Goal: Information Seeking & Learning: Learn about a topic

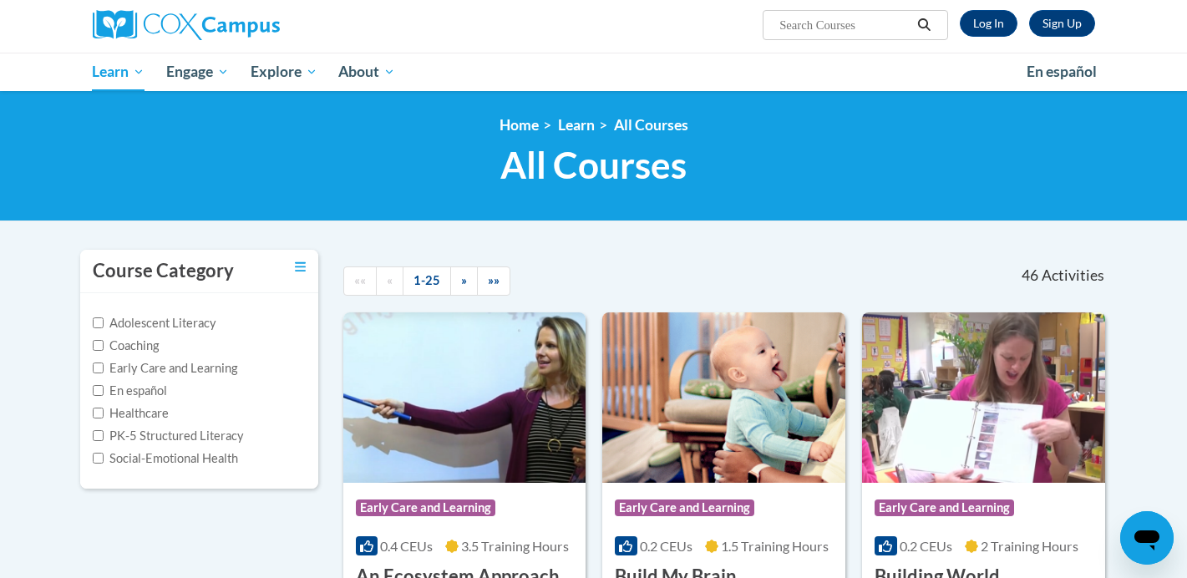
scroll to position [129, 0]
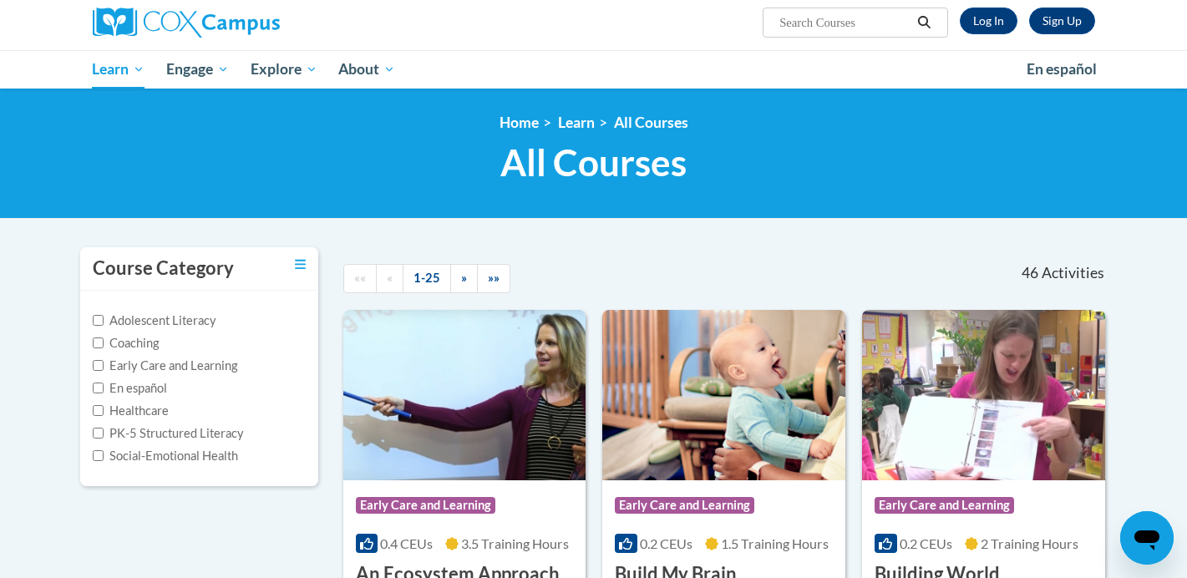
click at [794, 26] on input "Search..." at bounding box center [845, 23] width 134 height 20
paste input "Monitoring Children’s Progress in Language & Literacy in the Early Years (I/T a…"
type input "Monitoring Children’s Progress in Language & Literacy in the Early Years (I/T a…"
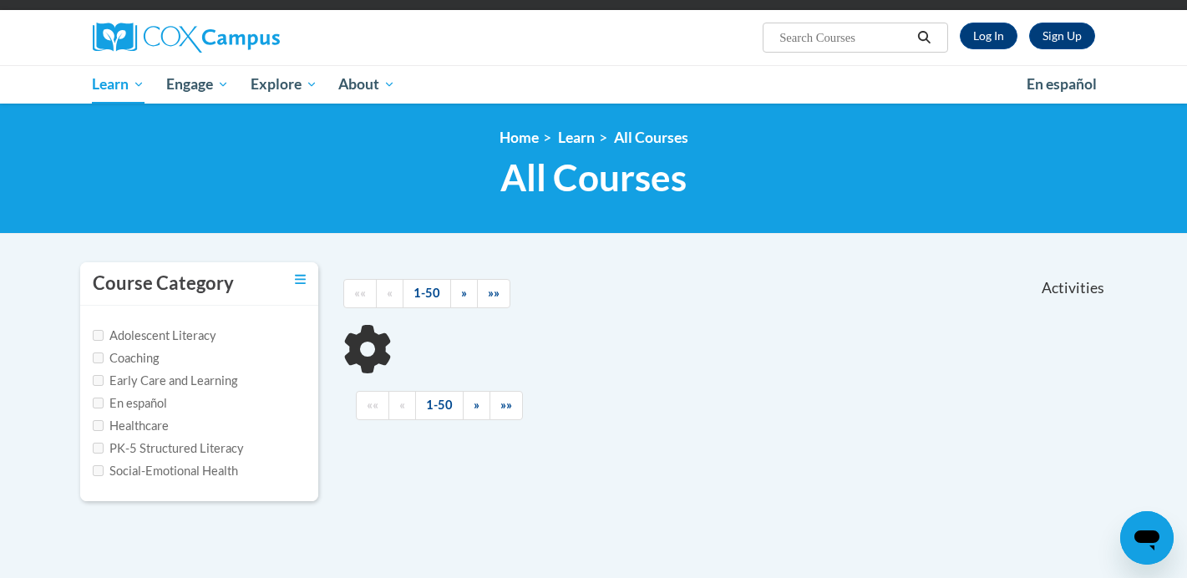
type input "Monitoring Children’s Progress in Language"
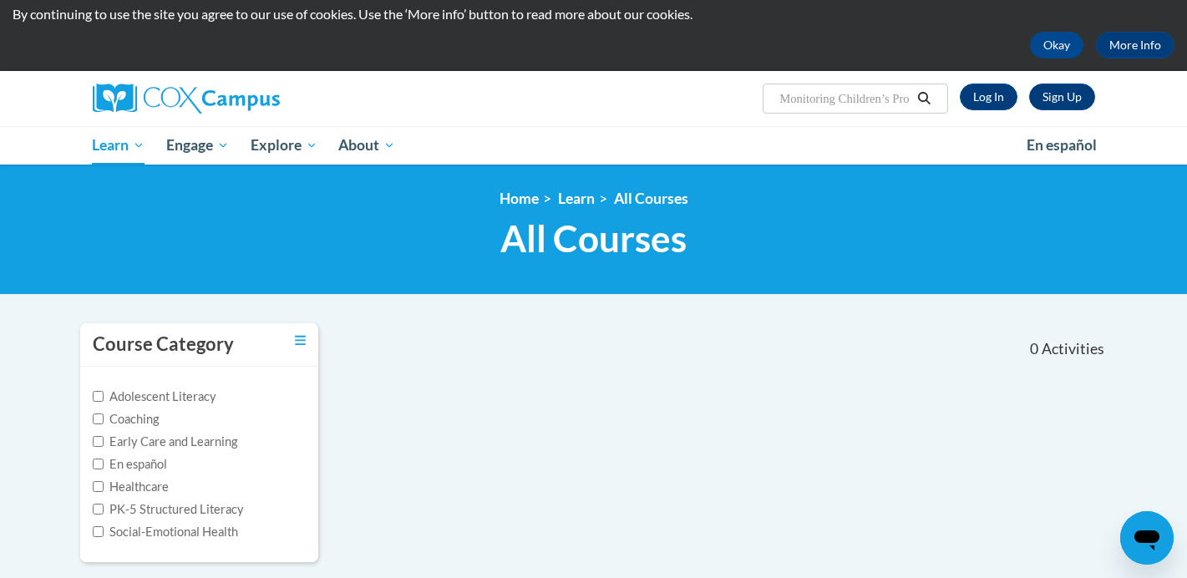
scroll to position [46, 0]
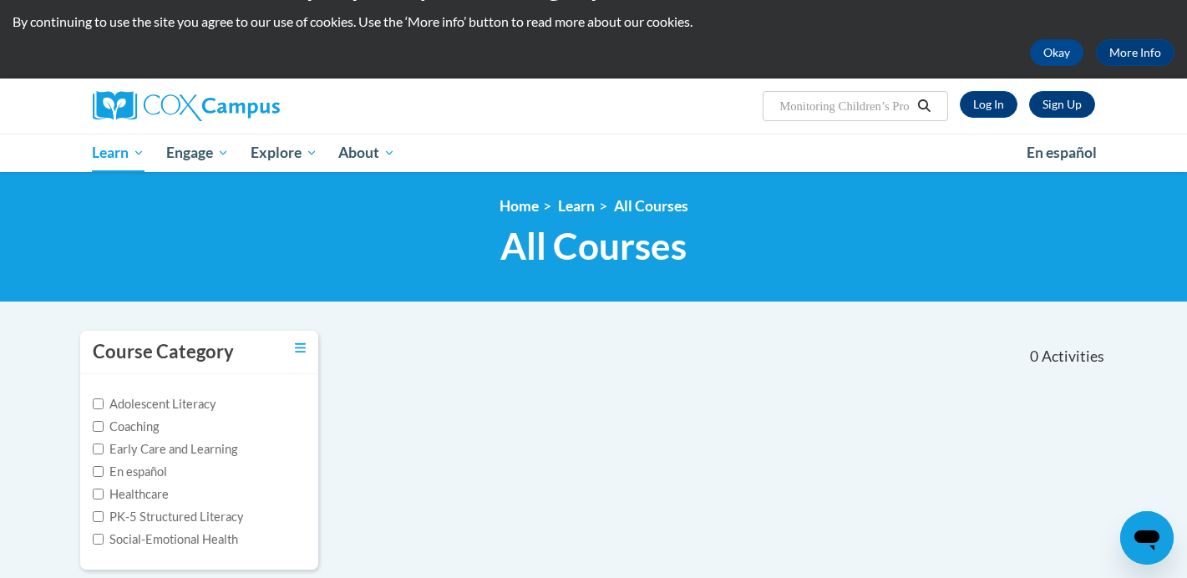
click at [860, 107] on input "Monitoring Children’s Progress in Language" at bounding box center [845, 106] width 134 height 20
click at [855, 111] on input "Monitoring Children’s Progress in Language" at bounding box center [845, 106] width 134 height 20
drag, startPoint x: 865, startPoint y: 100, endPoint x: 905, endPoint y: 105, distance: 40.4
click at [905, 105] on input "Monitoring Children’s Progress in Language" at bounding box center [845, 106] width 134 height 20
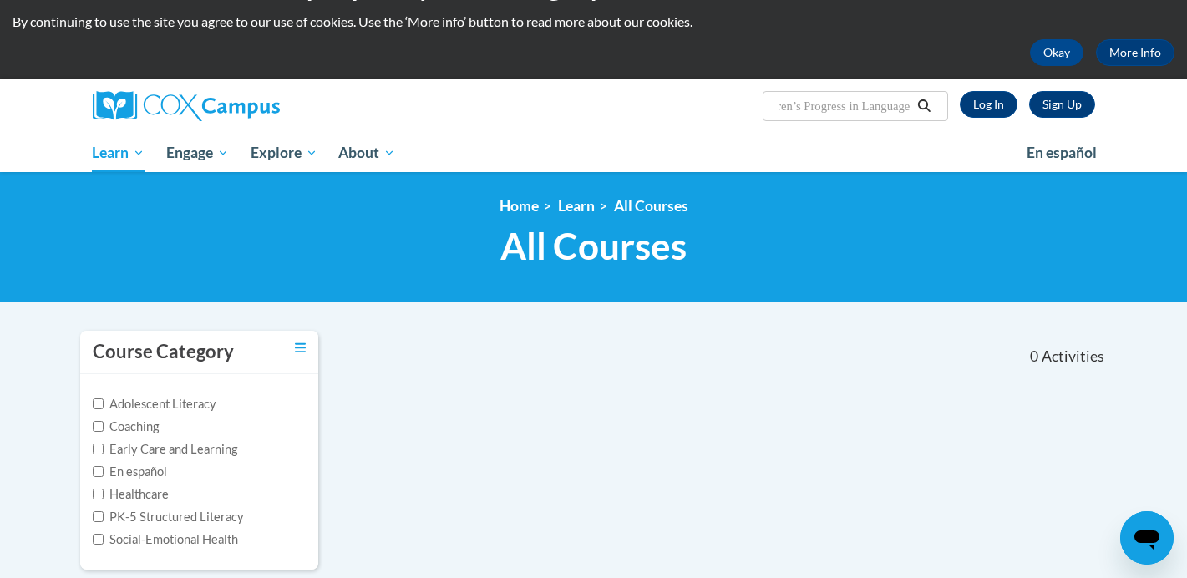
click at [880, 106] on input "Monitoring Children’s Progress in Language" at bounding box center [845, 106] width 134 height 20
drag, startPoint x: 885, startPoint y: 105, endPoint x: 918, endPoint y: 106, distance: 32.6
click at [929, 106] on span "Search Search... Monitoring Children’s Progress in Language" at bounding box center [855, 106] width 185 height 30
click at [893, 104] on input "Monitoring Children’s Progress in Language" at bounding box center [845, 106] width 134 height 20
drag, startPoint x: 906, startPoint y: 106, endPoint x: 934, endPoint y: 109, distance: 27.8
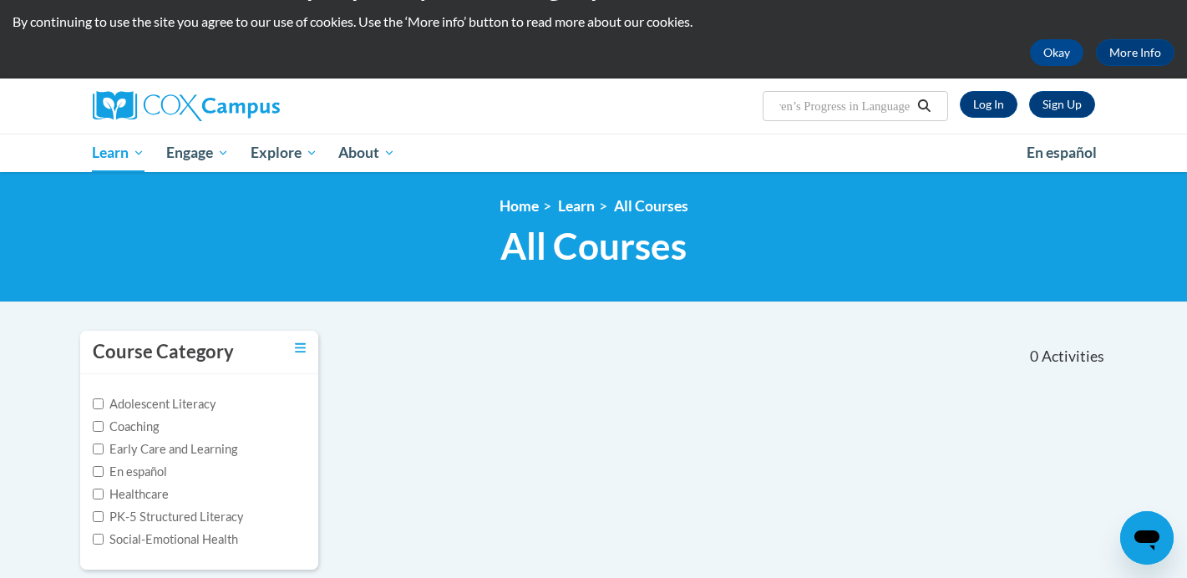
click at [935, 109] on span "Search Search... Monitoring Children’s Progress in Language" at bounding box center [855, 106] width 185 height 30
click at [906, 106] on input "Monitoring Children’s Progress in Language" at bounding box center [845, 106] width 134 height 20
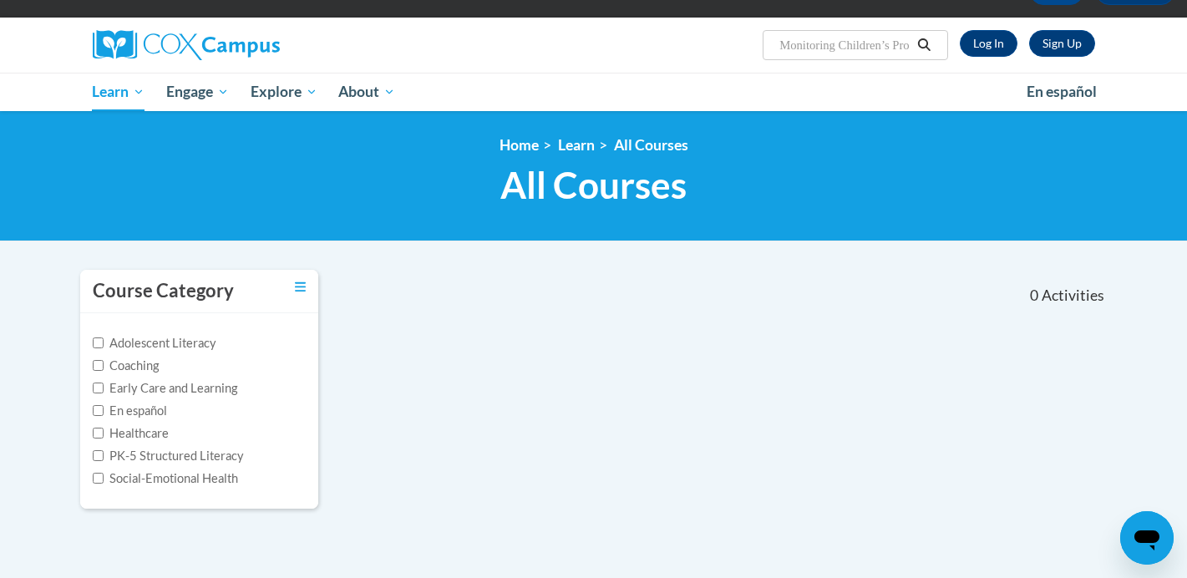
scroll to position [119, 0]
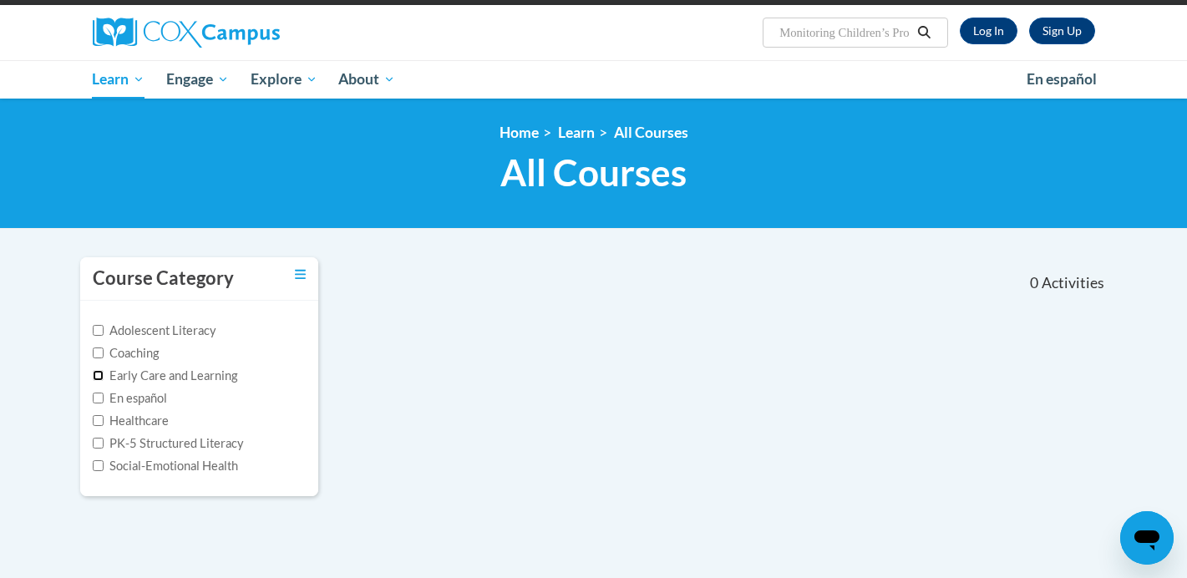
click at [100, 378] on input "Early Care and Learning" at bounding box center [98, 375] width 11 height 11
checkbox input "true"
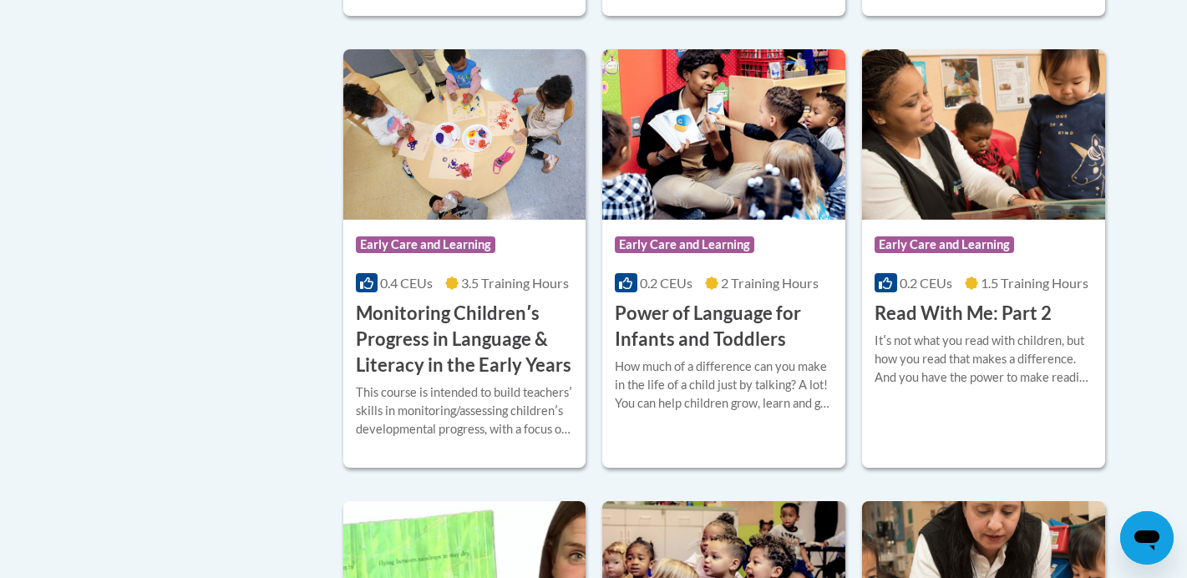
scroll to position [1313, 0]
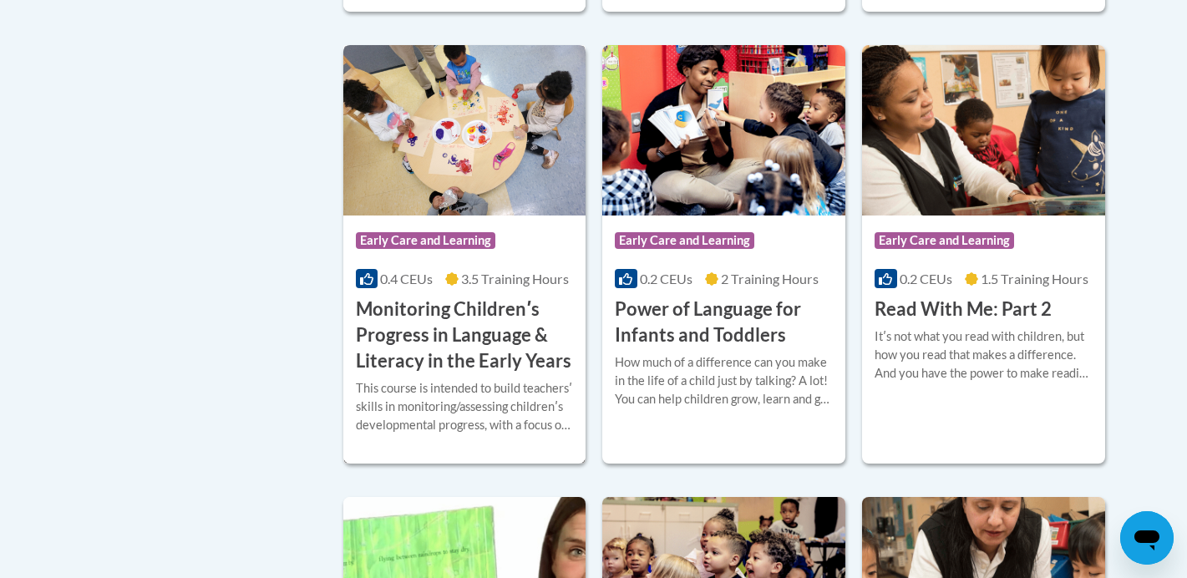
click at [454, 373] on h3 "Monitoring Childrenʹs Progress in Language & Literacy in the Early Years" at bounding box center [465, 335] width 218 height 77
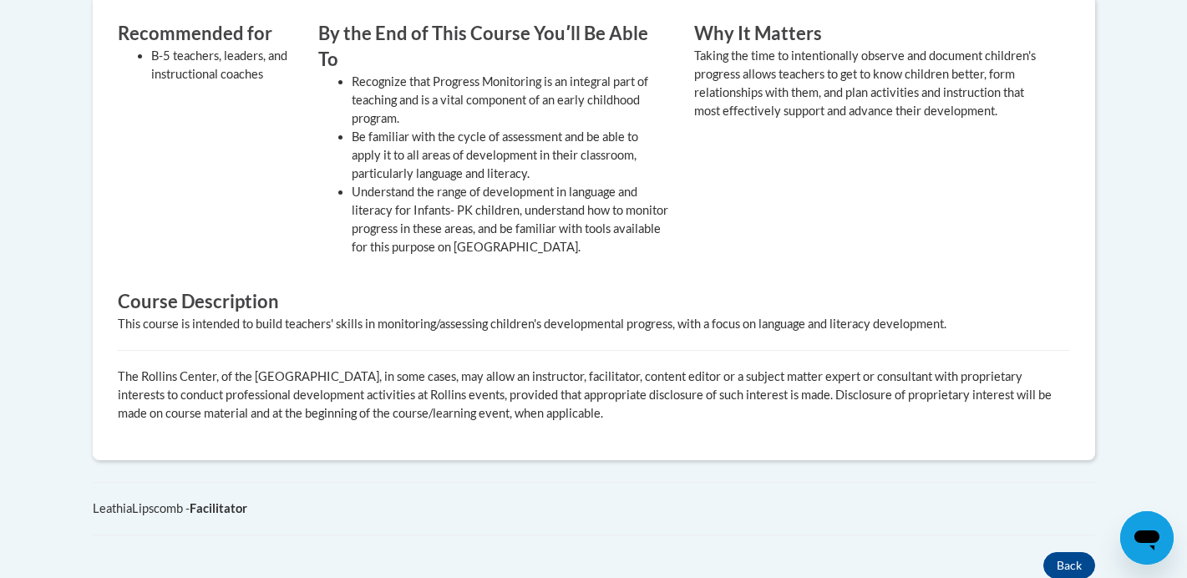
scroll to position [775, 0]
